Goal: Contribute content: Contribute content

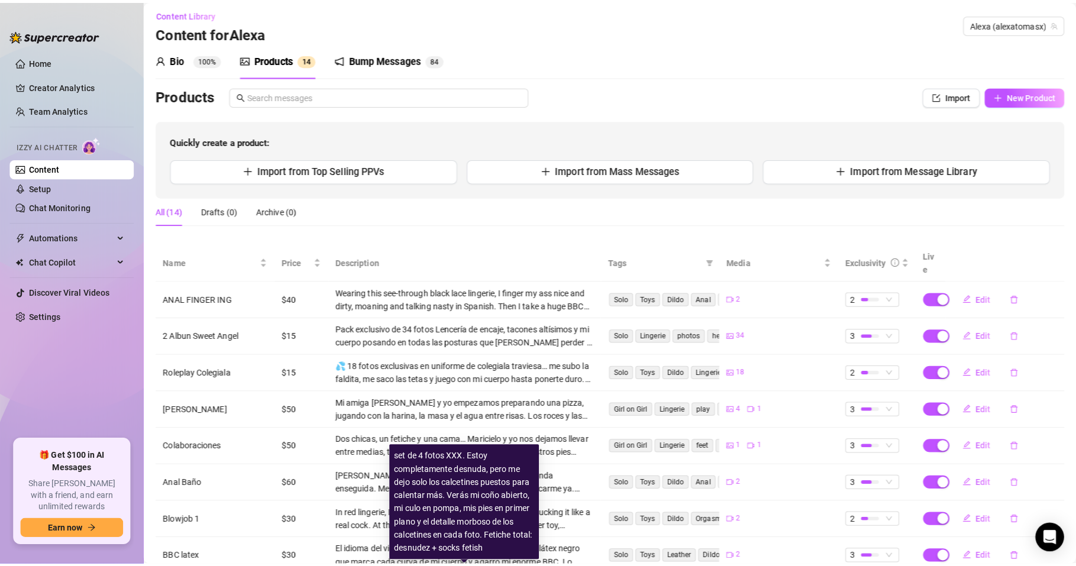
scroll to position [1, 0]
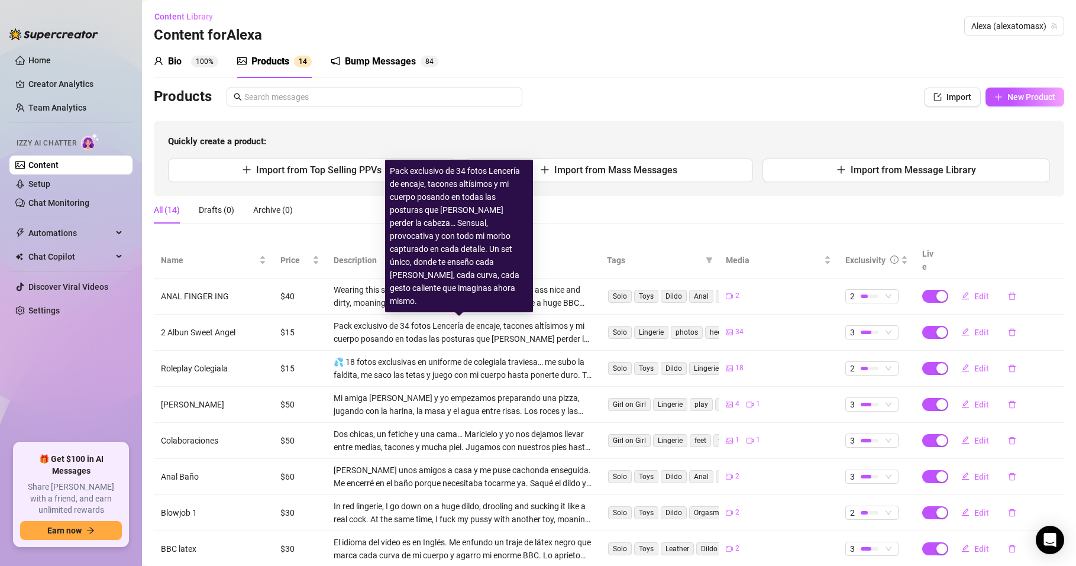
click at [433, 340] on div "Pack exclusivo de 34 fotos Lencería de encaje, tacones altísimos y mi cuerpo po…" at bounding box center [463, 332] width 259 height 26
click at [542, 336] on div "Pack exclusivo de 34 fotos Lencería de encaje, tacones altísimos y mi cuerpo po…" at bounding box center [463, 332] width 259 height 26
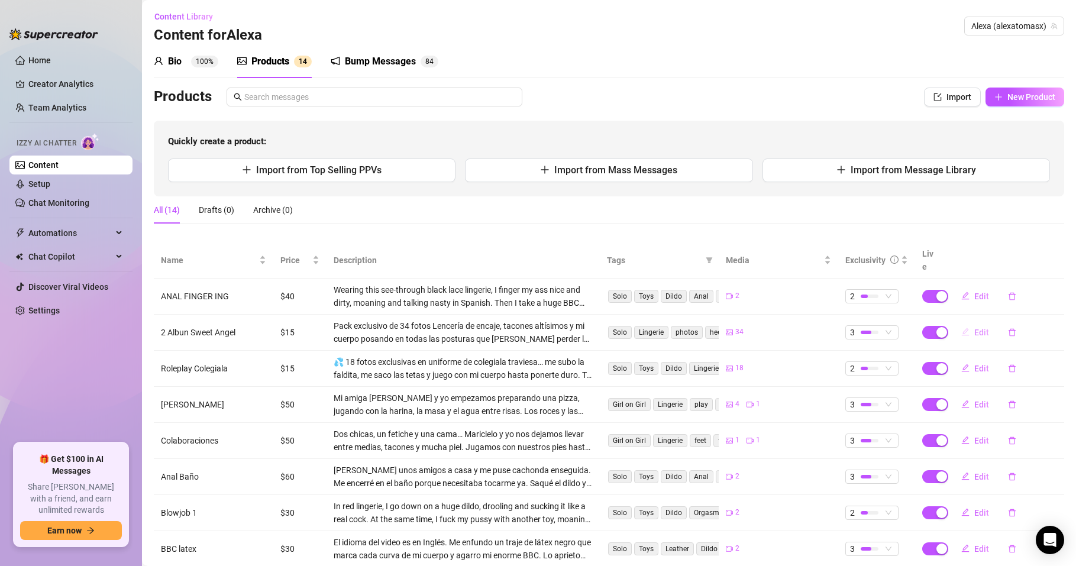
click at [974, 332] on span "Edit" at bounding box center [981, 332] width 15 height 9
type textarea "🔥 34 fotos totalmente nuevas 🔥 Recién hechas para ti… encaje, tacones de vértig…"
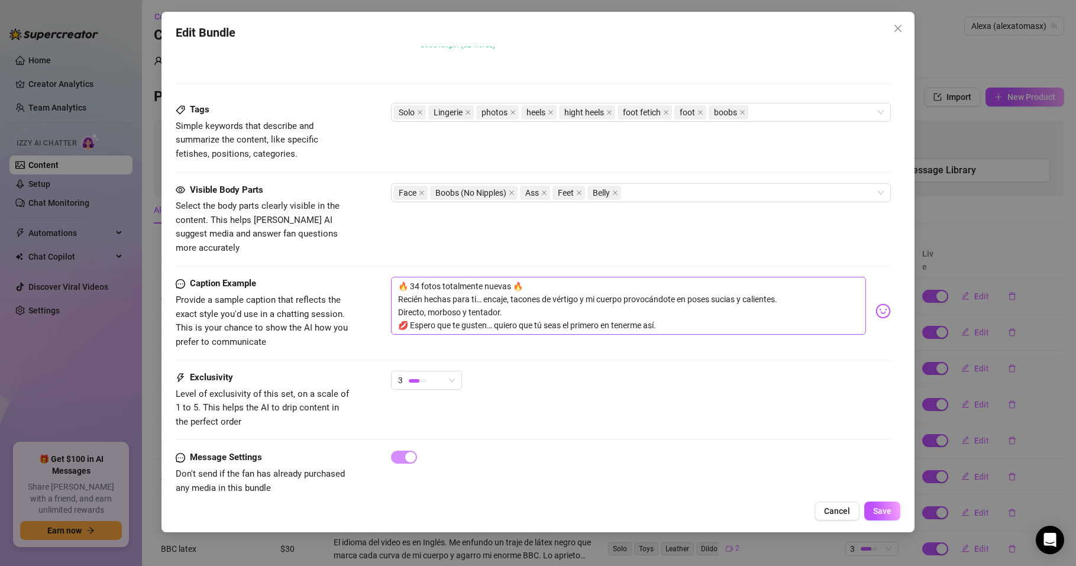
scroll to position [734, 0]
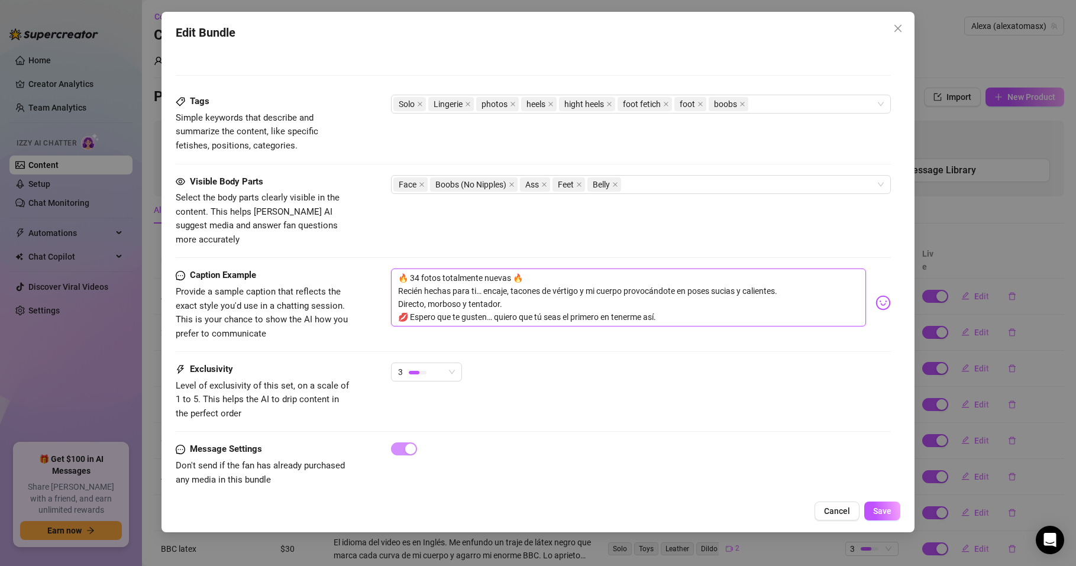
drag, startPoint x: 674, startPoint y: 304, endPoint x: 400, endPoint y: 262, distance: 277.6
click at [400, 268] on textarea "🔥 34 fotos totalmente nuevas 🔥 Recién hechas para ti… encaje, tacones de vértig…" at bounding box center [628, 297] width 475 height 58
click at [492, 384] on div "Exclusivity Level of exclusivity of this set, on a scale of 1 to 5. This helps …" at bounding box center [533, 391] width 715 height 58
click at [484, 273] on textarea "🔥 34 fotos totalmente nuevas 🔥 Recién hechas para ti… encaje, tacones de vértig…" at bounding box center [628, 297] width 475 height 58
type textarea "🔥 34 fotos totalmente nuevas 🔥 Recién hechas para ti… lencaje, tacones de vérti…"
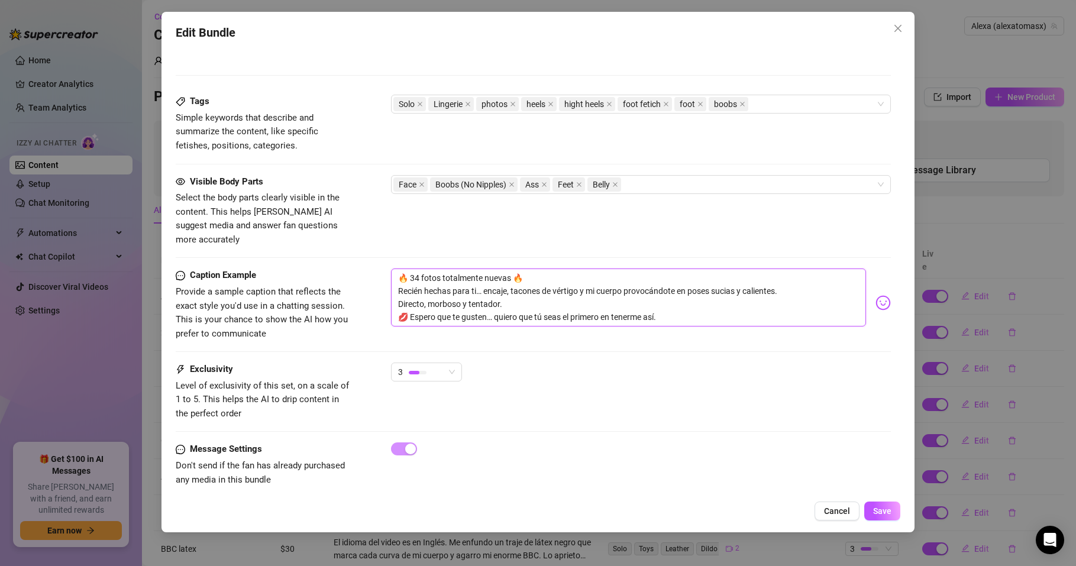
type textarea "🔥 34 fotos totalmente nuevas 🔥 Recién hechas para ti… lencaje, tacones de vérti…"
type textarea "🔥 34 fotos totalmente nuevas 🔥 Recién hechas para ti… leencaje, tacones de vért…"
type textarea "🔥 34 fotos totalmente nuevas 🔥 Recién hechas para ti… lenencaje, tacones de vér…"
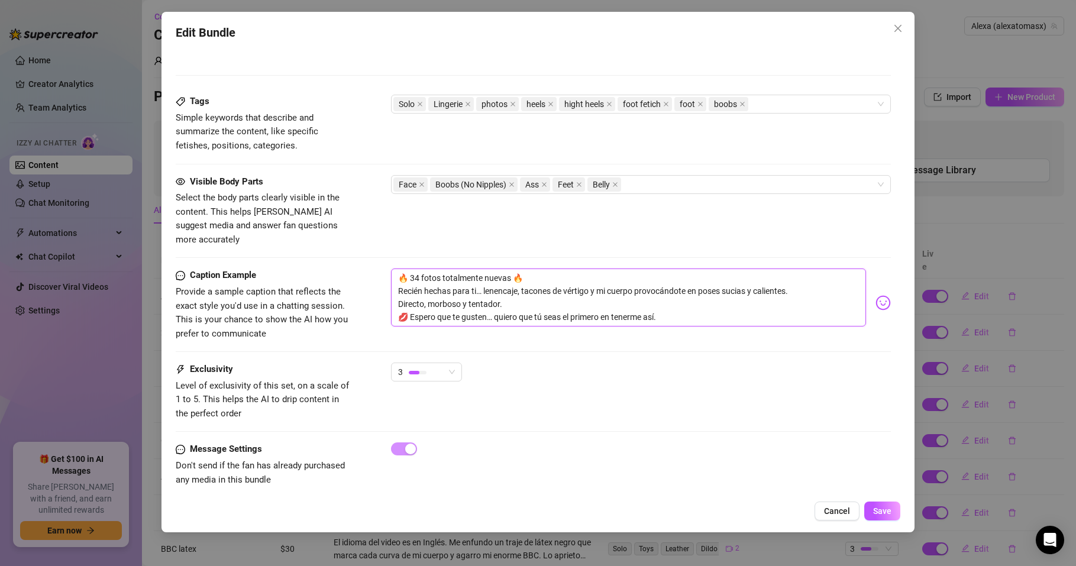
type textarea "🔥 34 fotos totalmente nuevas 🔥 Recién hechas para ti… lencencaje, tacones de vé…"
type textarea "🔥 34 fotos totalmente nuevas 🔥 Recién hechas para ti… lenceencaje, tacones de v…"
type textarea "🔥 34 fotos totalmente nuevas 🔥 Recién hechas para ti… lencerencaje, tacones de …"
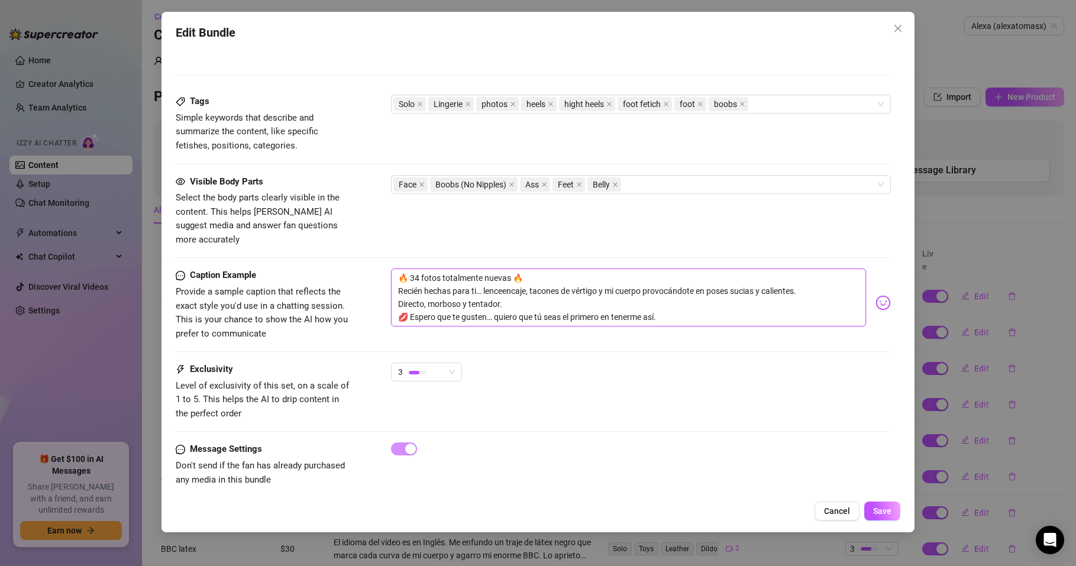
type textarea "🔥 34 fotos totalmente nuevas 🔥 Recién hechas para ti… lencerencaje, tacones de …"
type textarea "🔥 34 fotos totalmente nuevas 🔥 Recién hechas para ti… lenceríencaje, tacones de…"
type textarea "🔥 34 fotos totalmente nuevas 🔥 Recién hechas para ti… lenceríaencaje, tacones d…"
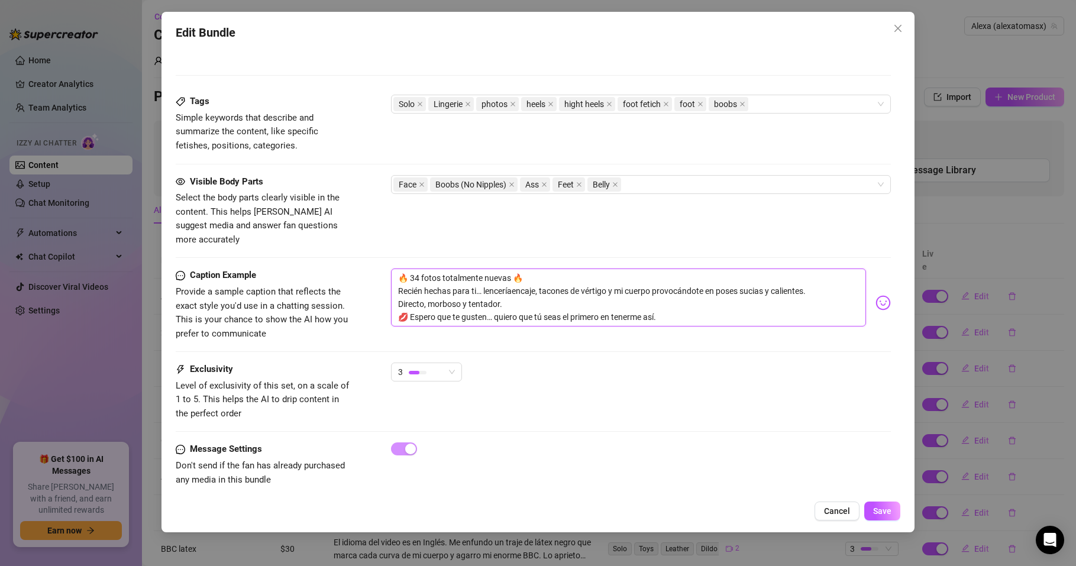
type textarea "🔥 34 fotos totalmente nuevas 🔥 Recién hechas para ti… lencería encaje, tacones …"
type textarea "🔥 34 fotos totalmente nuevas 🔥 Recién hechas para ti… lencería dencaje, tacones…"
type textarea "🔥 34 fotos totalmente nuevas 🔥 Recién hechas para ti… lencería deencaje, tacone…"
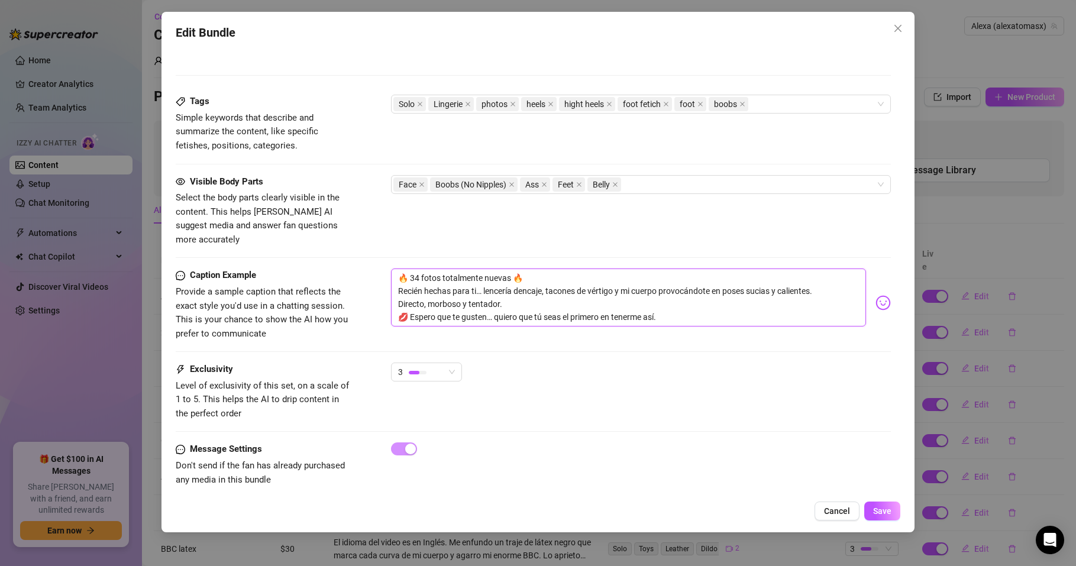
type textarea "🔥 34 fotos totalmente nuevas 🔥 Recién hechas para ti… lencería deencaje, tacone…"
type textarea "🔥 34 fotos totalmente nuevas 🔥 Recién hechas para ti… lencería de encaje, tacon…"
drag, startPoint x: 412, startPoint y: 302, endPoint x: 396, endPoint y: 302, distance: 15.4
click at [396, 302] on textarea "🔥 34 fotos totalmente nuevas 🔥 Recién hechas para ti… lencería de encaje, tacon…" at bounding box center [628, 297] width 475 height 58
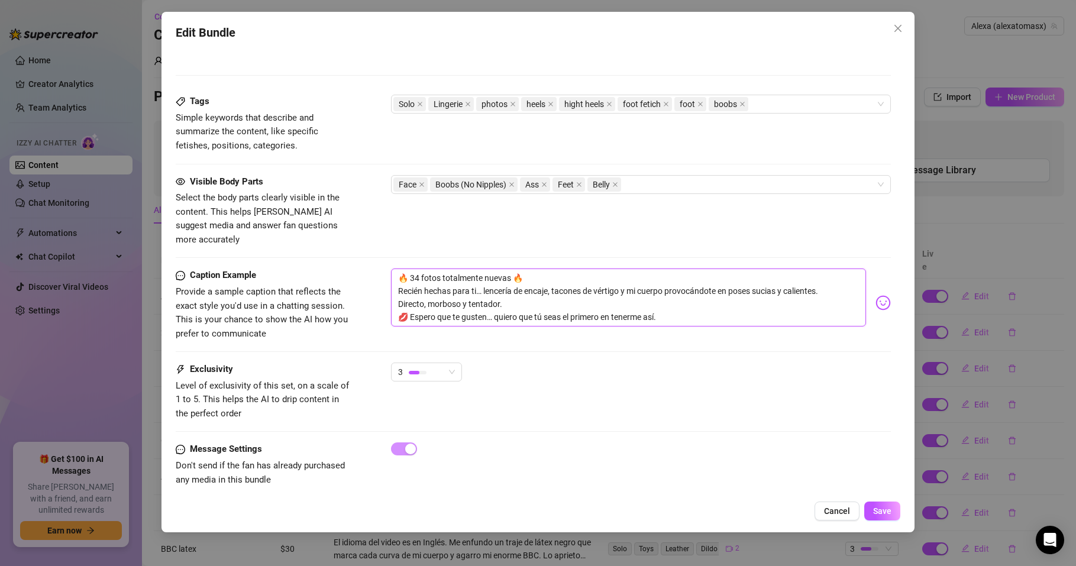
type textarea "🔥 34 fotos totalmente nuevas 🔥 Recién hechas para ti… lencería de encaje, tacon…"
click at [664, 300] on textarea "🔥 34 fotos totalmente nuevas 🔥 Recién hechas para ti… lencería de encaje, tacon…" at bounding box center [628, 297] width 475 height 58
type textarea "🔥 34 fotos totalmente nuevas 🔥 Recién hechas para ti… lencería de encaje, tacon…"
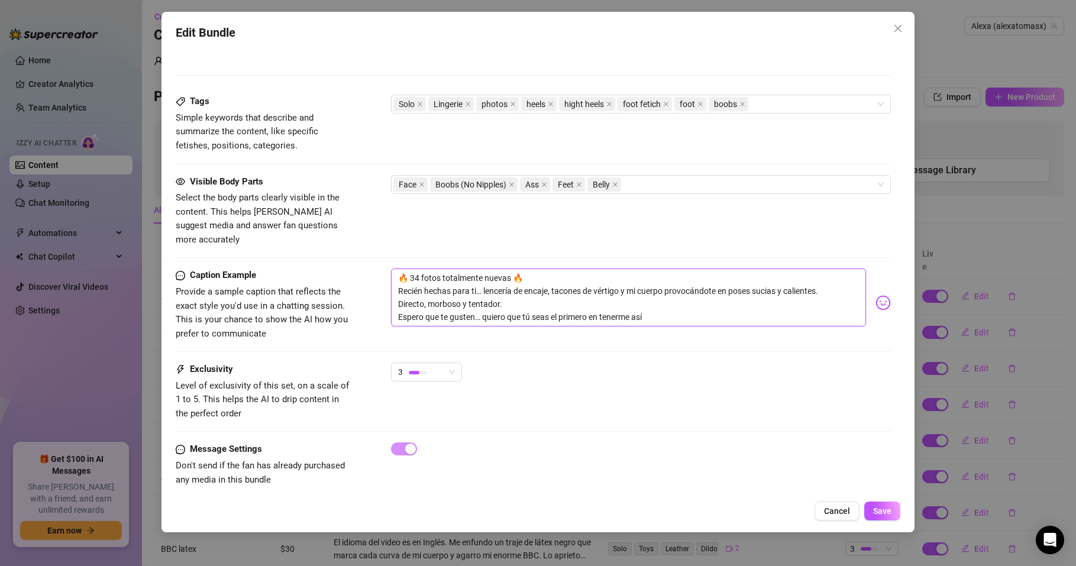
type textarea "🔥 34 fotos totalmente nuevas 🔥 Recién hechas para ti… lencería de encaje, tacon…"
paste textarea "💋"
type textarea "🔥 34 fotos totalmente nuevas 🔥 Recién hechas para ti… lencería de encaje, tacon…"
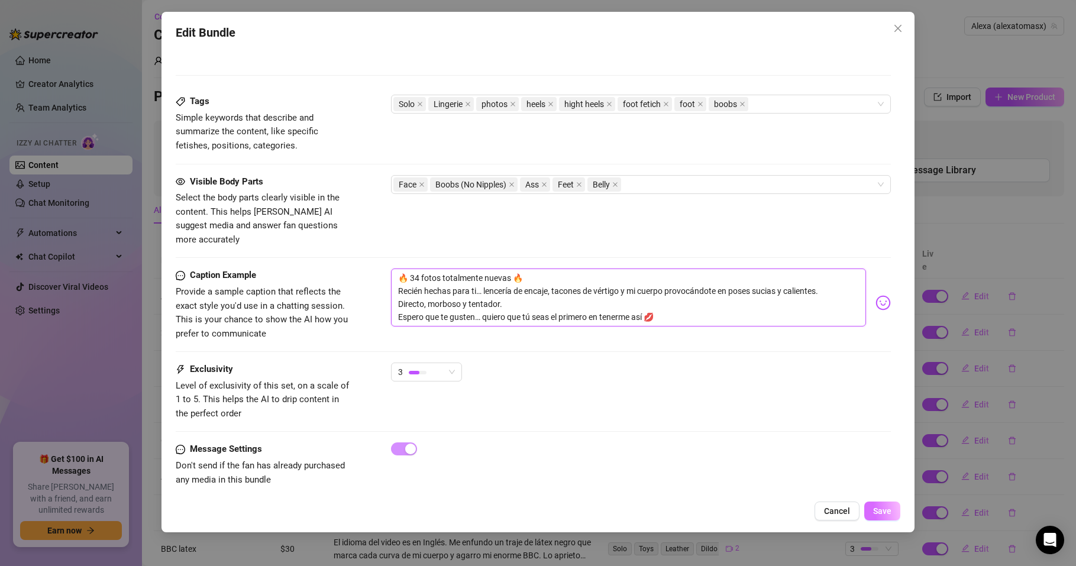
type textarea "🔥 34 fotos totalmente nuevas 🔥 Recién hechas para ti… lencería de encaje, tacon…"
click at [887, 514] on span "Save" at bounding box center [882, 510] width 18 height 9
